Goal: Navigation & Orientation: Find specific page/section

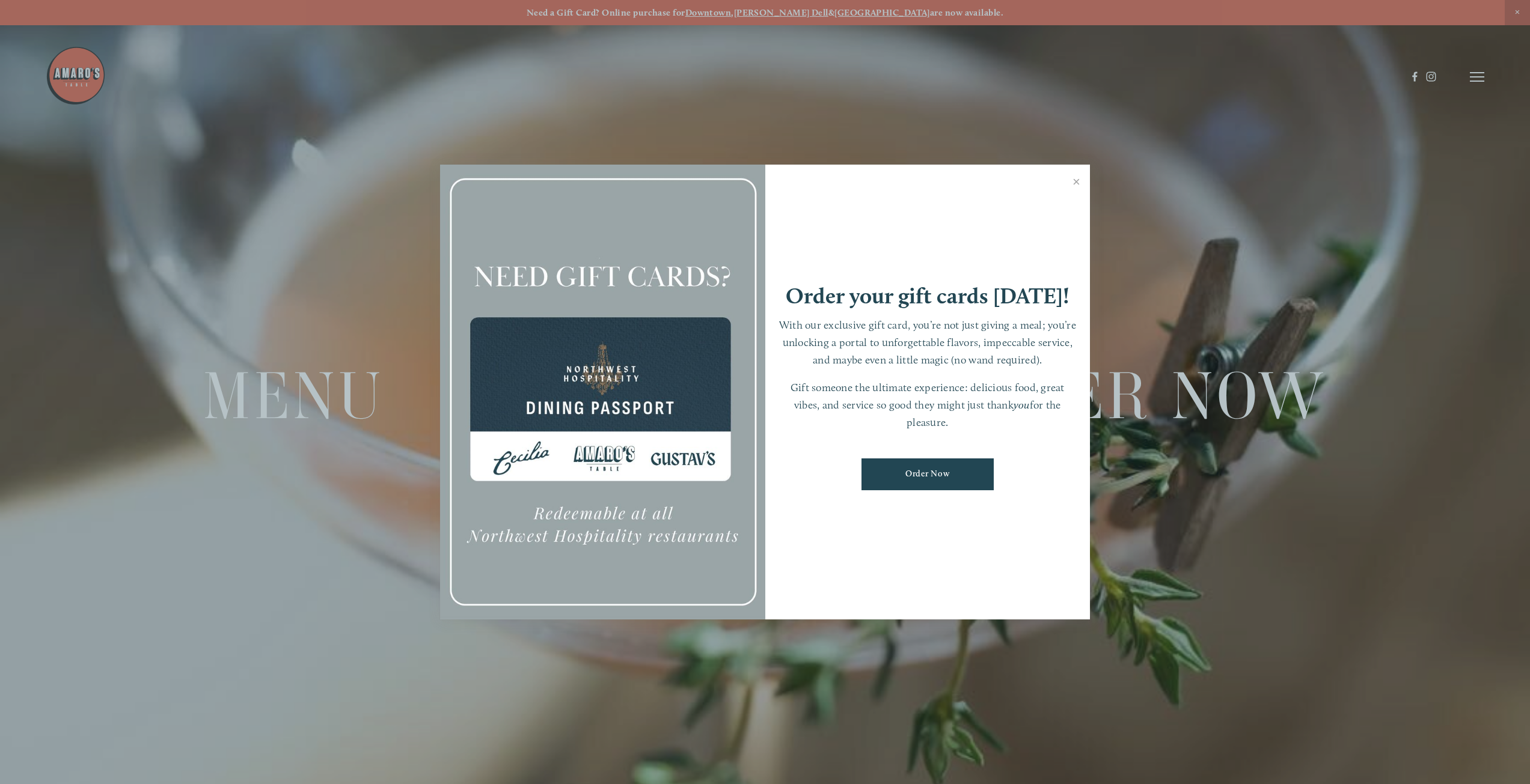
scroll to position [25, 0]
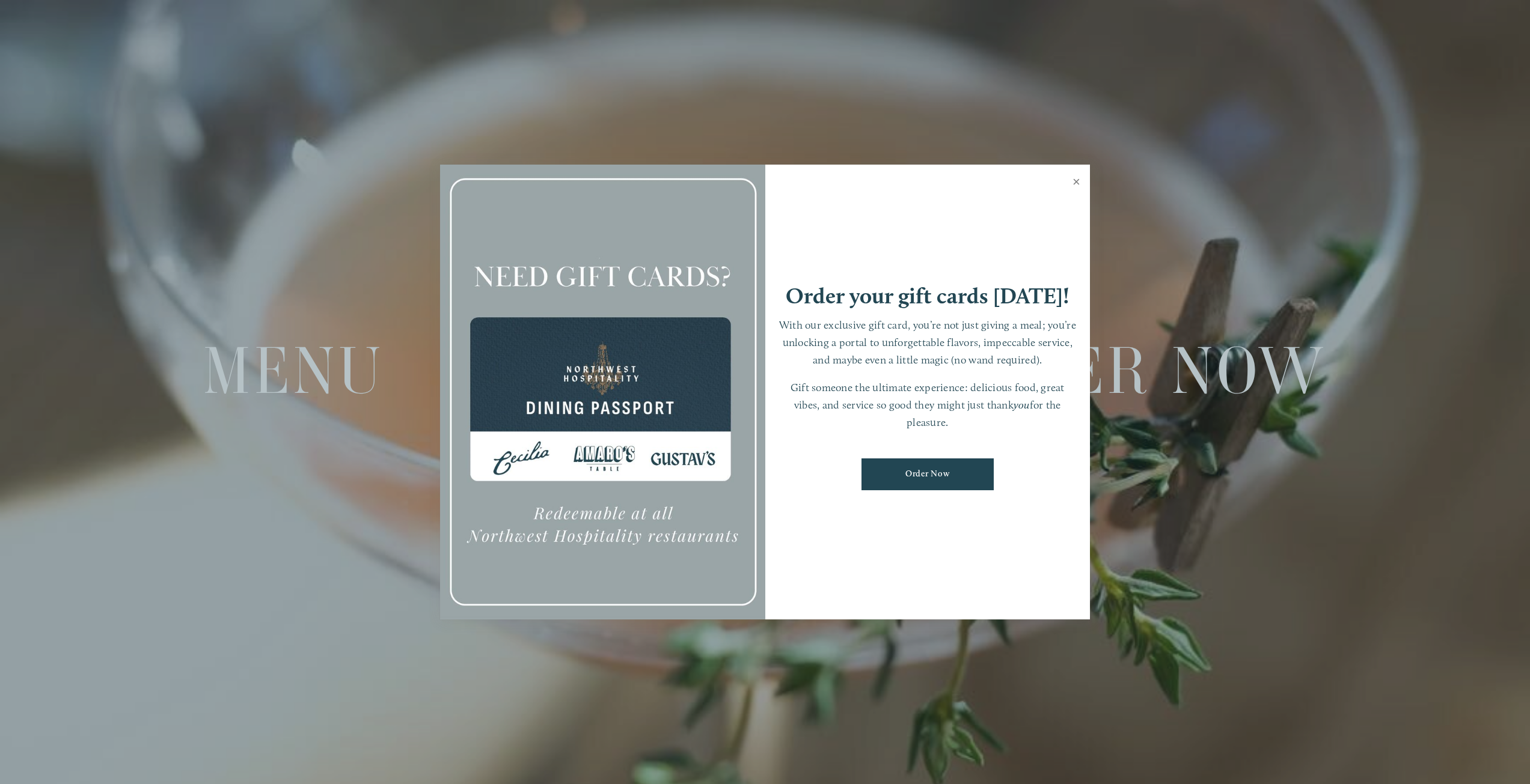
click at [1072, 182] on link "Close" at bounding box center [1076, 183] width 23 height 33
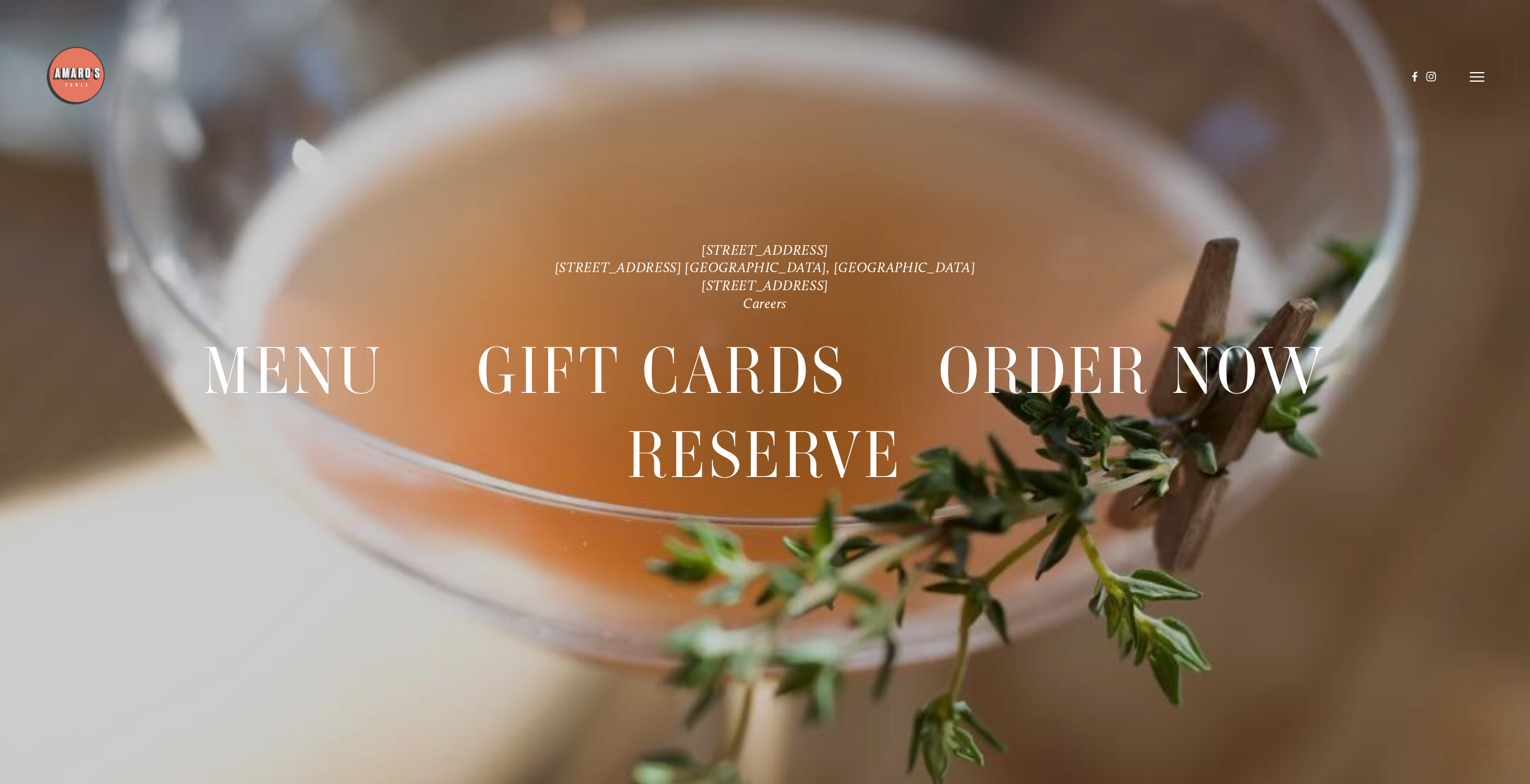
scroll to position [0, 0]
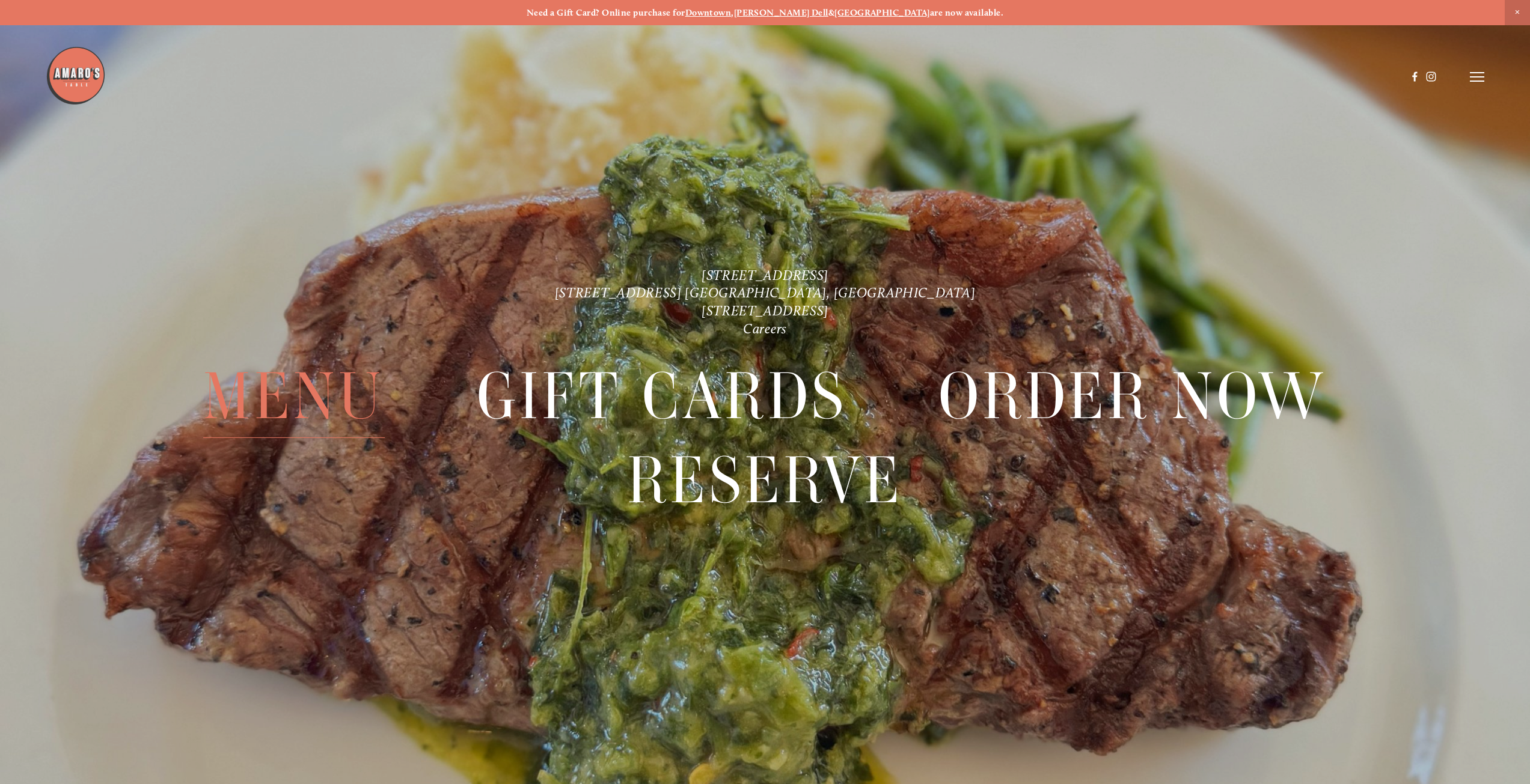
click at [323, 391] on span "Menu" at bounding box center [294, 396] width 181 height 83
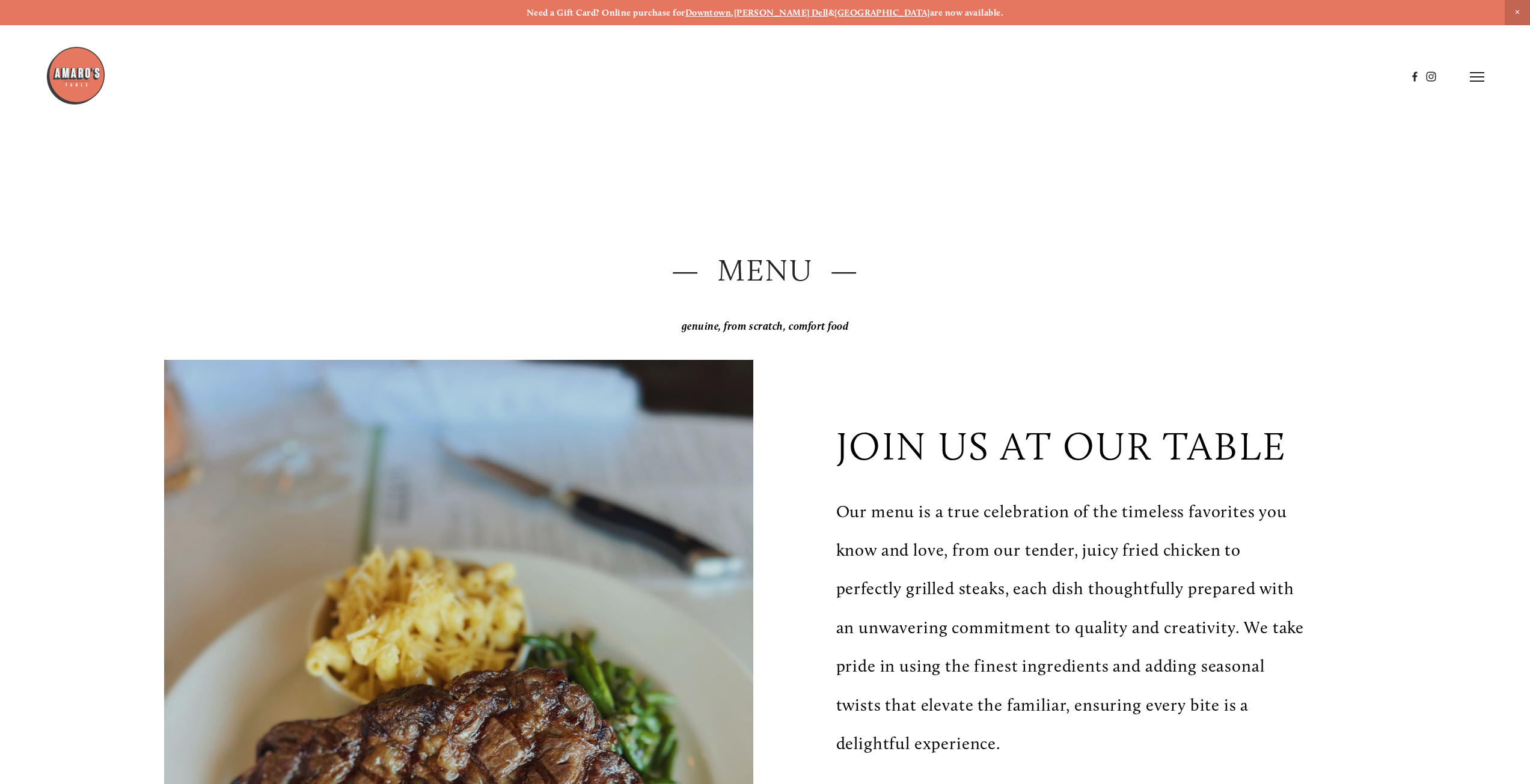
click at [1477, 77] on line at bounding box center [1477, 77] width 14 height 0
